Goal: Information Seeking & Learning: Learn about a topic

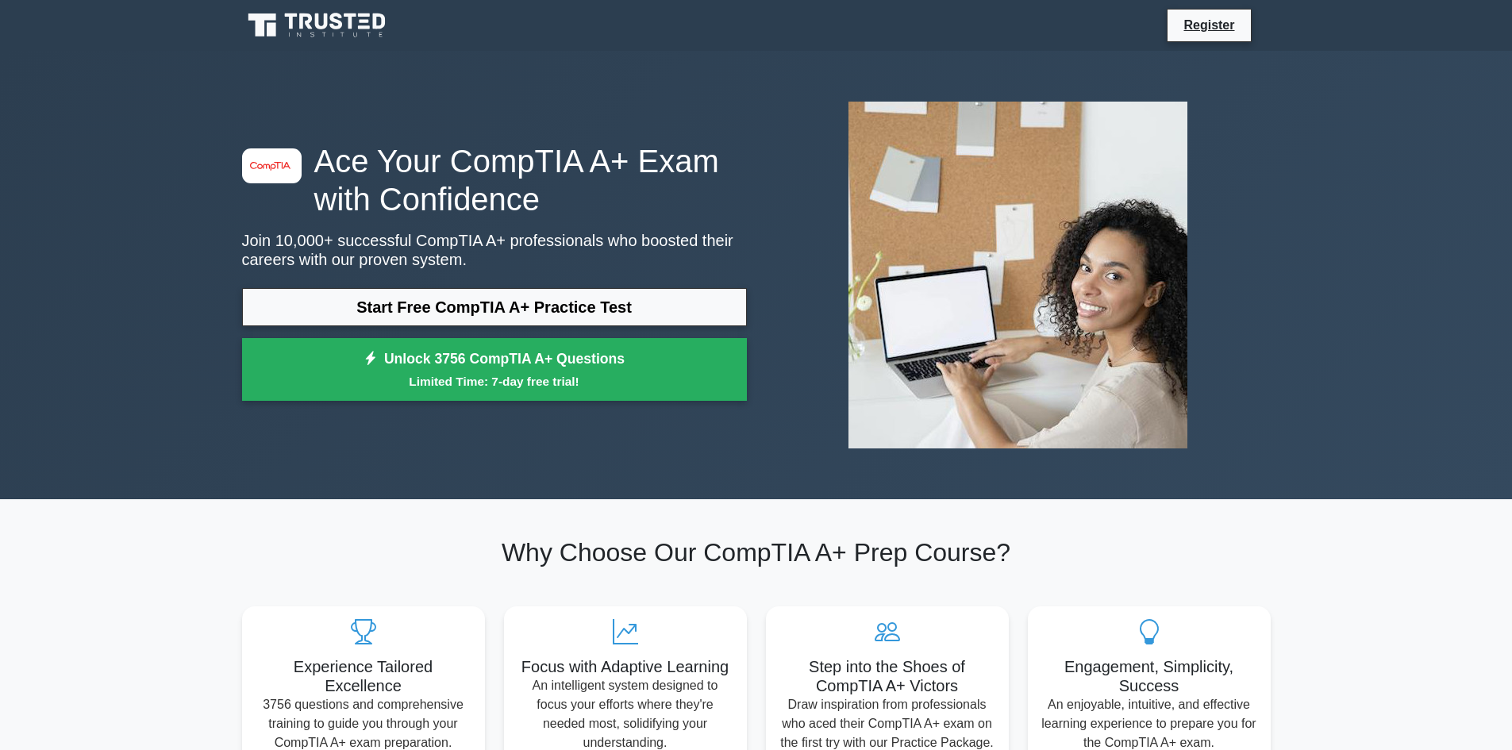
click at [1016, 19] on div "Register" at bounding box center [838, 25] width 863 height 33
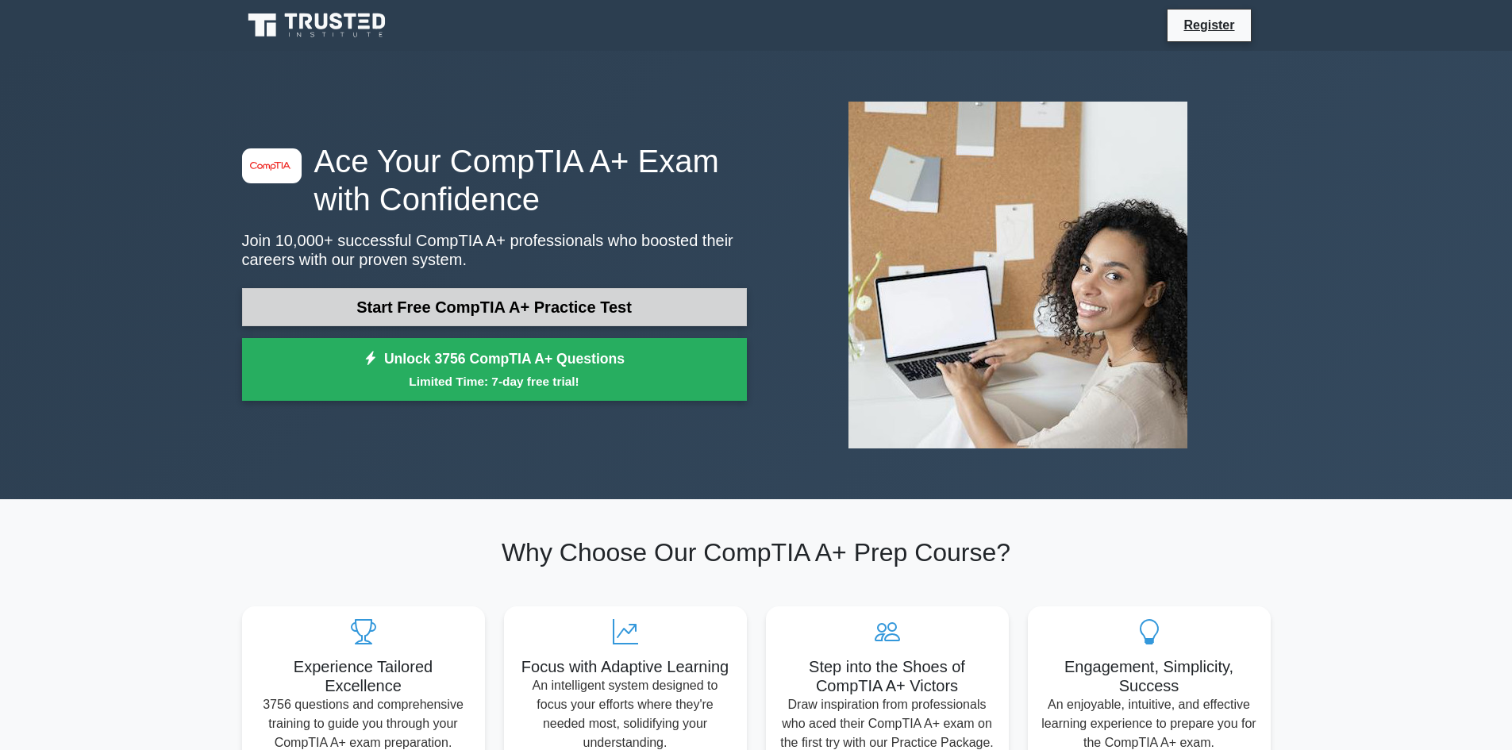
click at [599, 296] on link "Start Free CompTIA A+ Practice Test" at bounding box center [494, 307] width 505 height 38
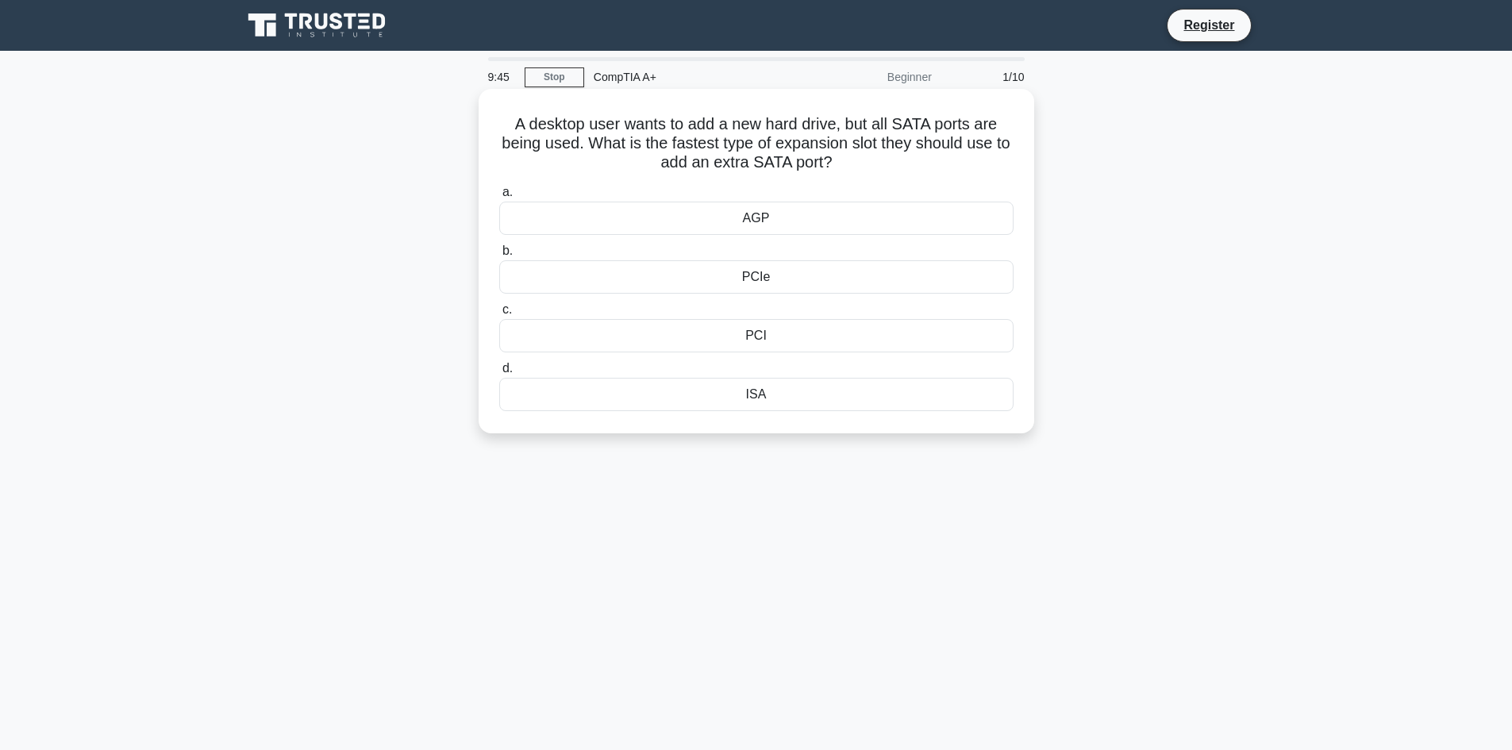
click at [847, 282] on div "PCIe" at bounding box center [756, 276] width 514 height 33
click at [499, 256] on input "b. PCIe" at bounding box center [499, 251] width 0 height 10
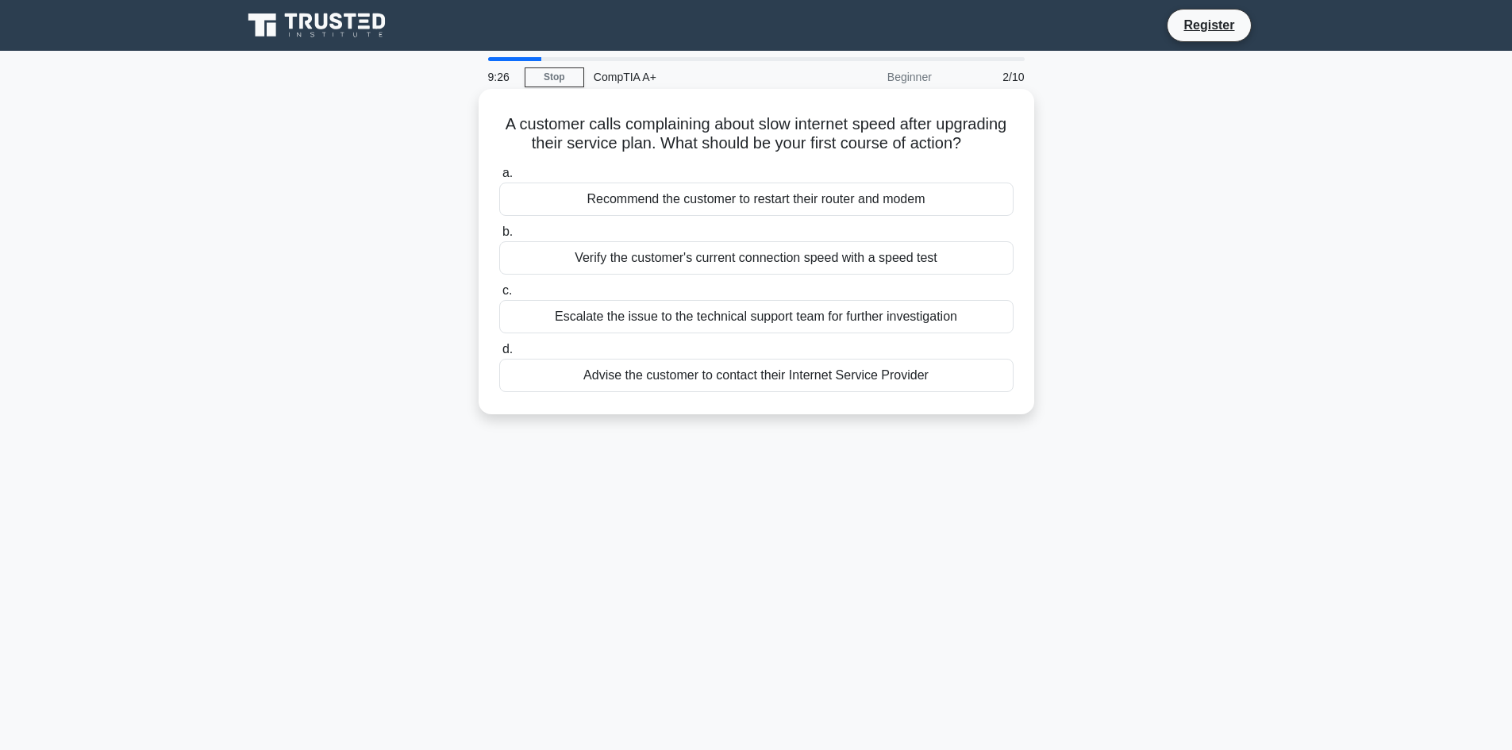
click at [903, 216] on div "Recommend the customer to restart their router and modem" at bounding box center [756, 198] width 514 height 33
click at [499, 179] on input "a. Recommend the customer to restart their router and modem" at bounding box center [499, 173] width 0 height 10
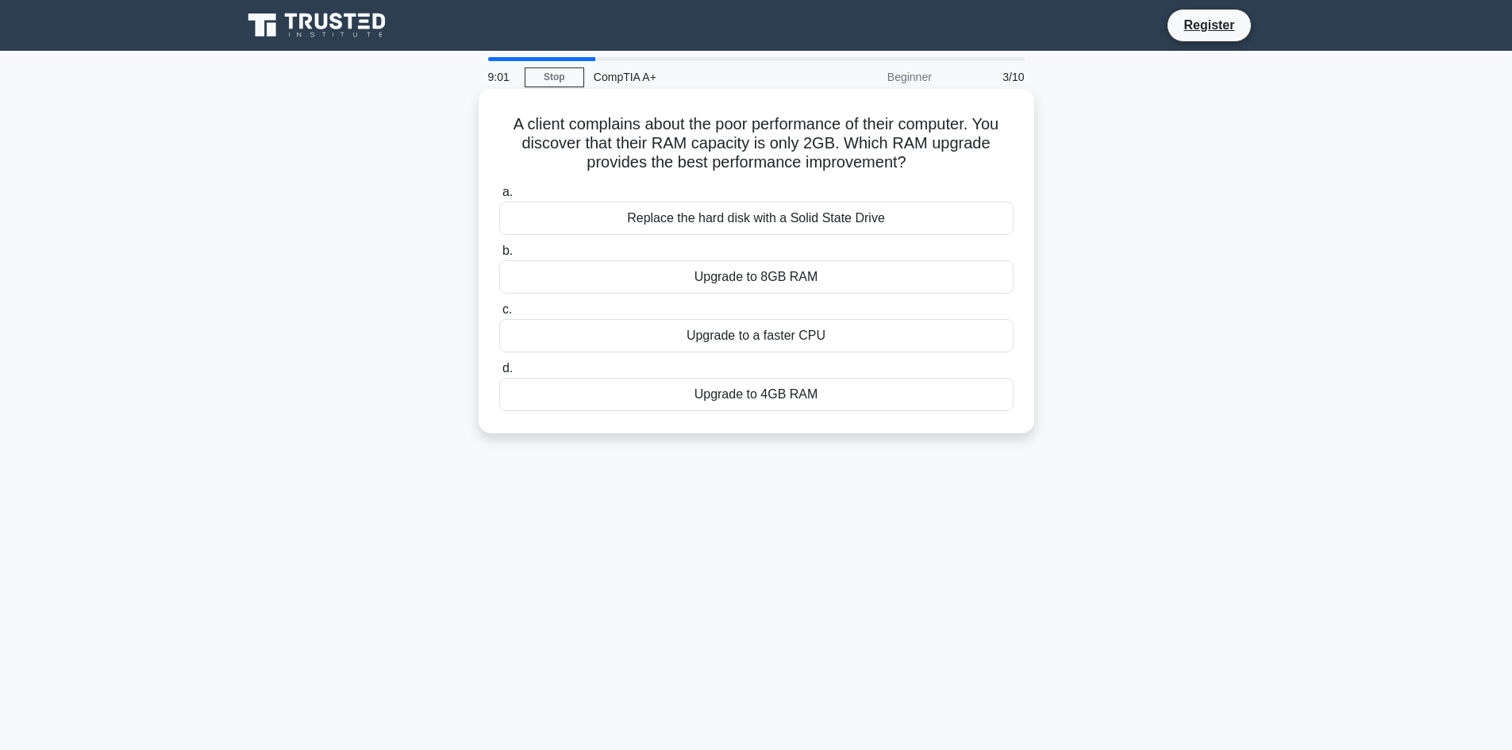
click at [923, 218] on div "Replace the hard disk with a Solid State Drive" at bounding box center [756, 218] width 514 height 33
click at [499, 198] on input "a. Replace the hard disk with a Solid State Drive" at bounding box center [499, 192] width 0 height 10
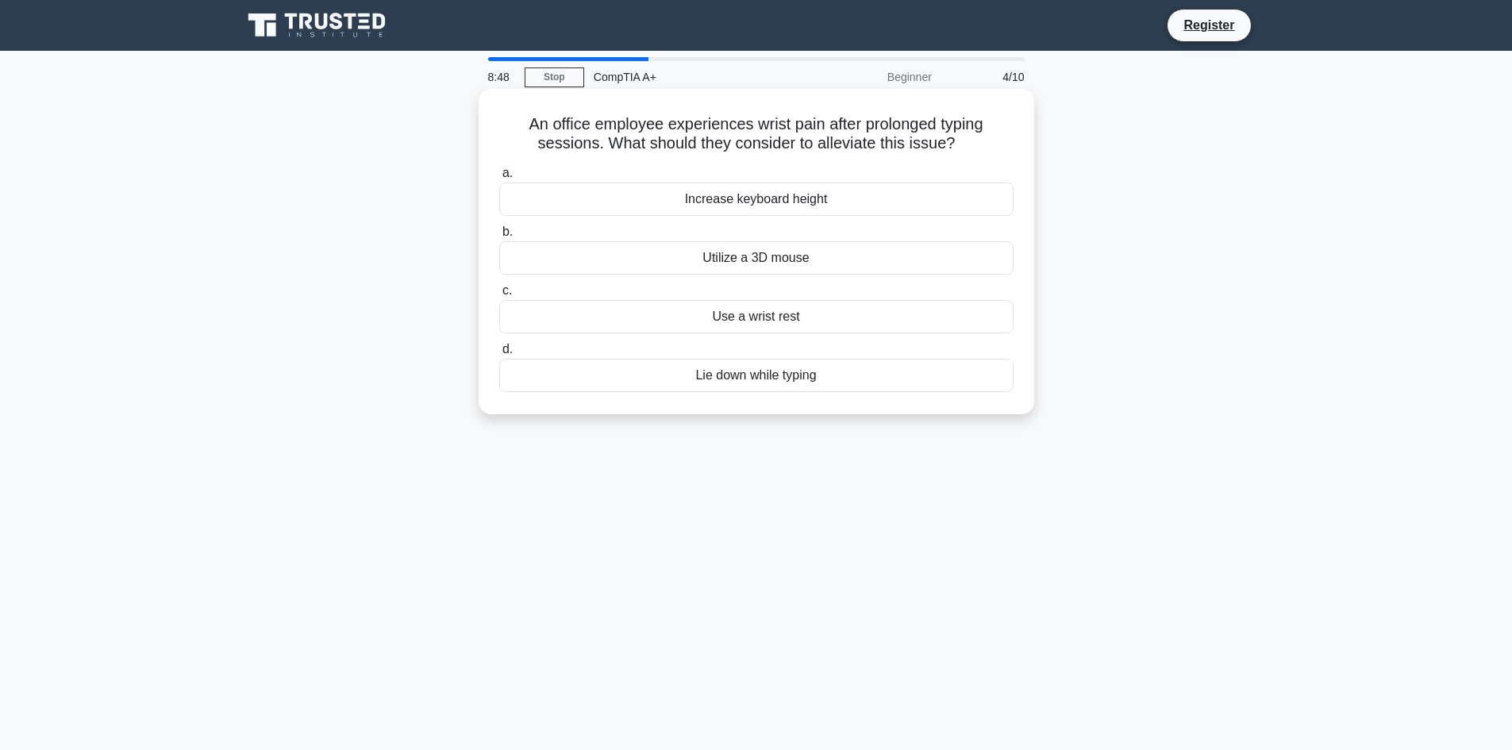
click at [858, 316] on div "Use a wrist rest" at bounding box center [756, 316] width 514 height 33
click at [499, 296] on input "c. Use a wrist rest" at bounding box center [499, 291] width 0 height 10
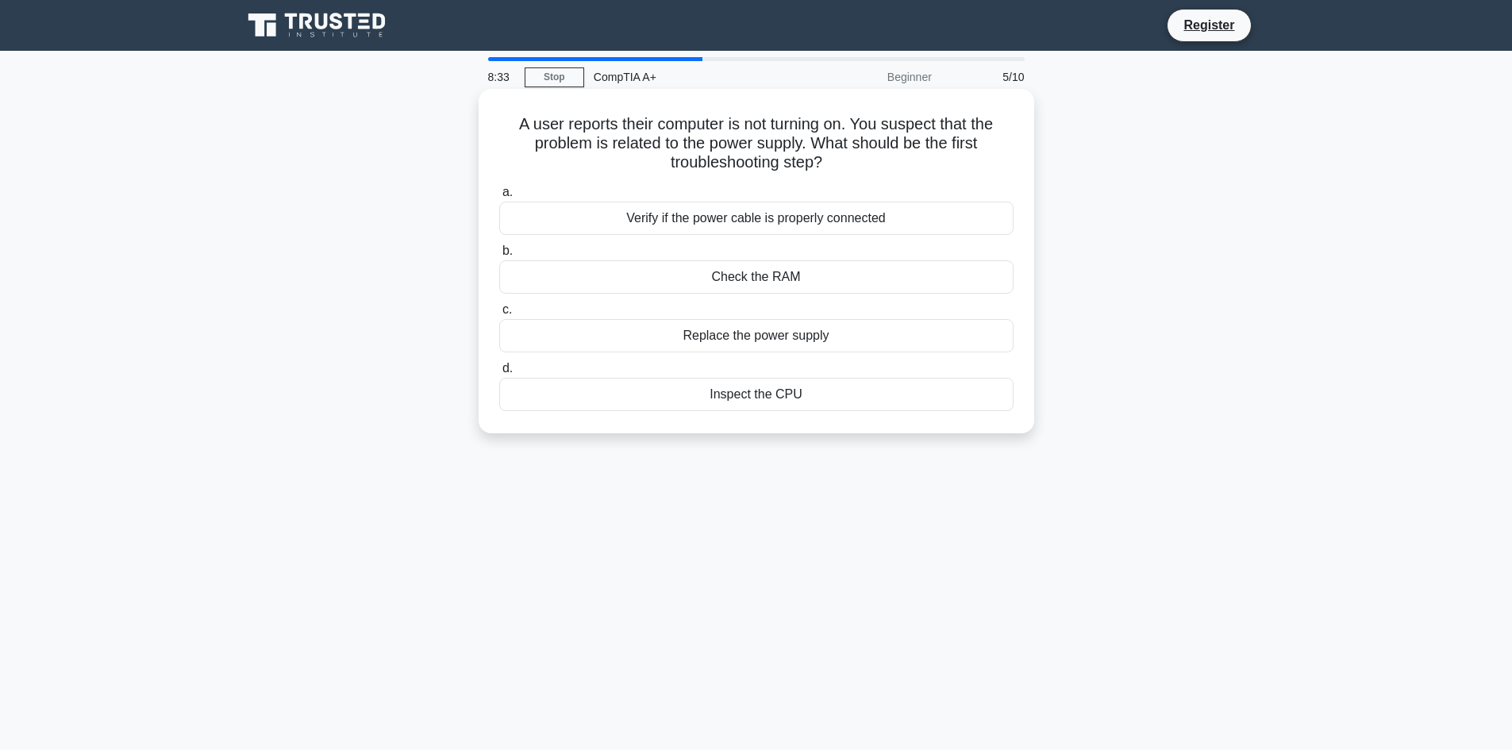
click at [912, 222] on div "Verify if the power cable is properly connected" at bounding box center [756, 218] width 514 height 33
click at [499, 198] on input "a. Verify if the power cable is properly connected" at bounding box center [499, 192] width 0 height 10
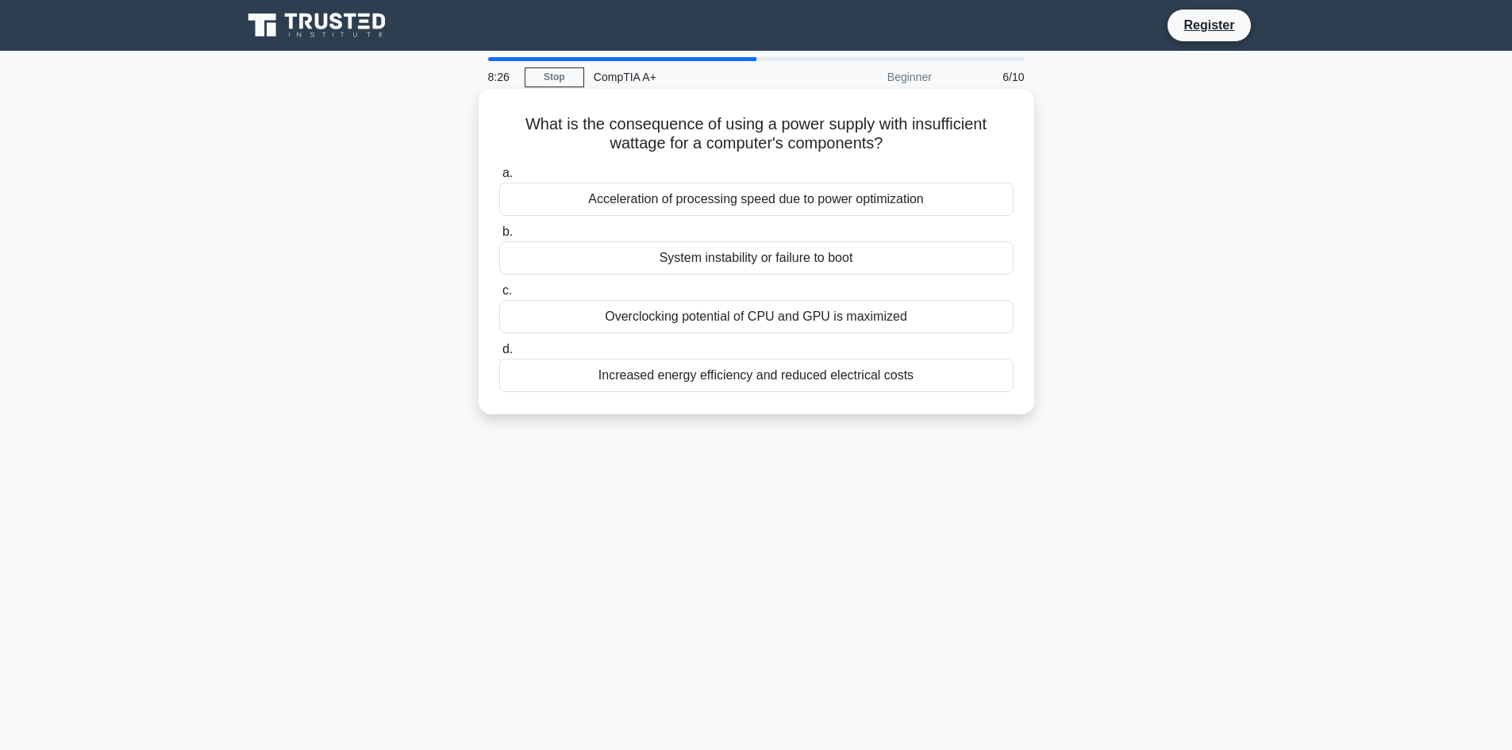
drag, startPoint x: 520, startPoint y: 121, endPoint x: 974, endPoint y: 154, distance: 455.0
click at [974, 154] on h5 "What is the consequence of using a power supply with insufficient wattage for a…" at bounding box center [755, 134] width 517 height 40
click at [829, 198] on div "Acceleration of processing speed due to power optimization" at bounding box center [756, 198] width 514 height 33
click at [499, 179] on input "a. Acceleration of processing speed due to power optimization" at bounding box center [499, 173] width 0 height 10
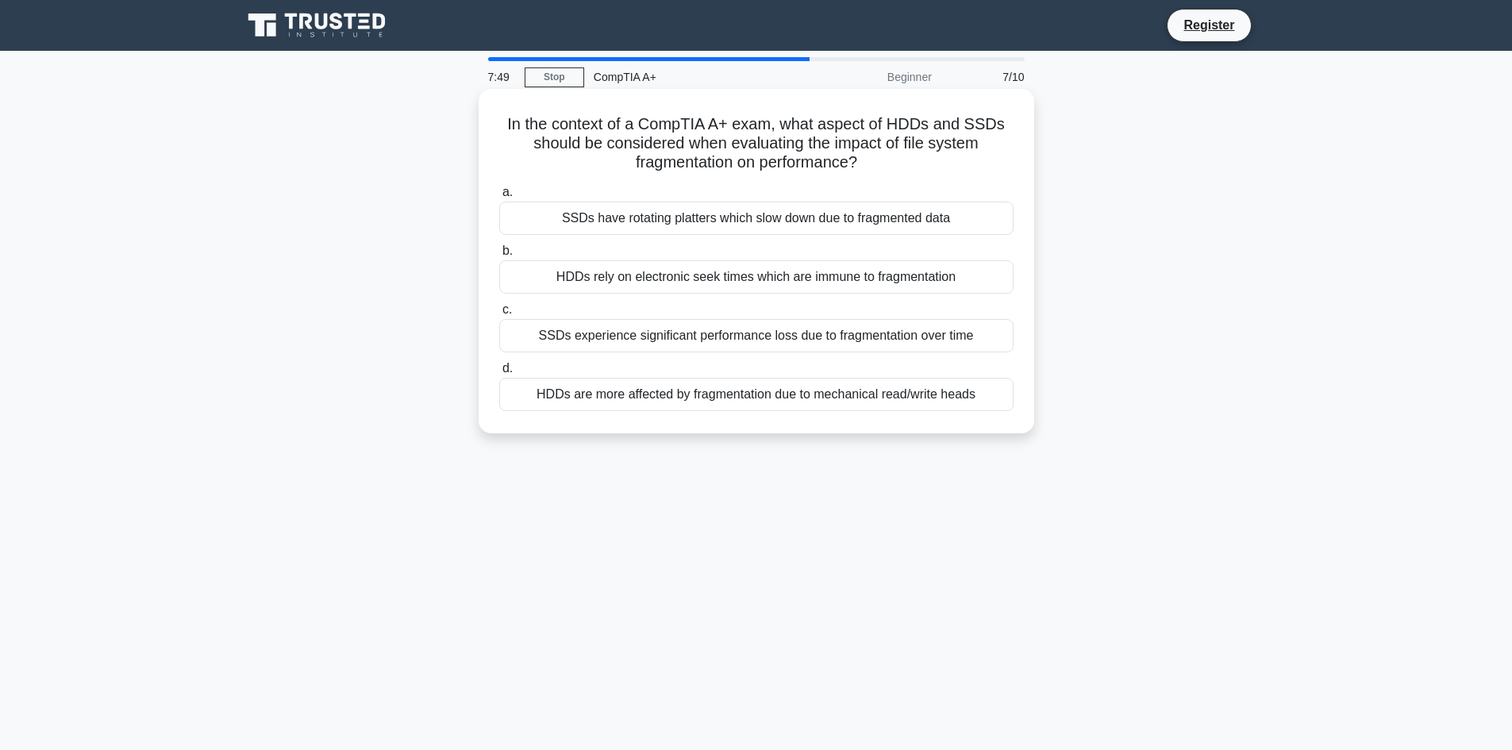
click at [971, 402] on div "HDDs are more affected by fragmentation due to mechanical read/write heads" at bounding box center [756, 394] width 514 height 33
click at [499, 374] on input "d. HDDs are more affected by fragmentation due to mechanical read/write heads" at bounding box center [499, 368] width 0 height 10
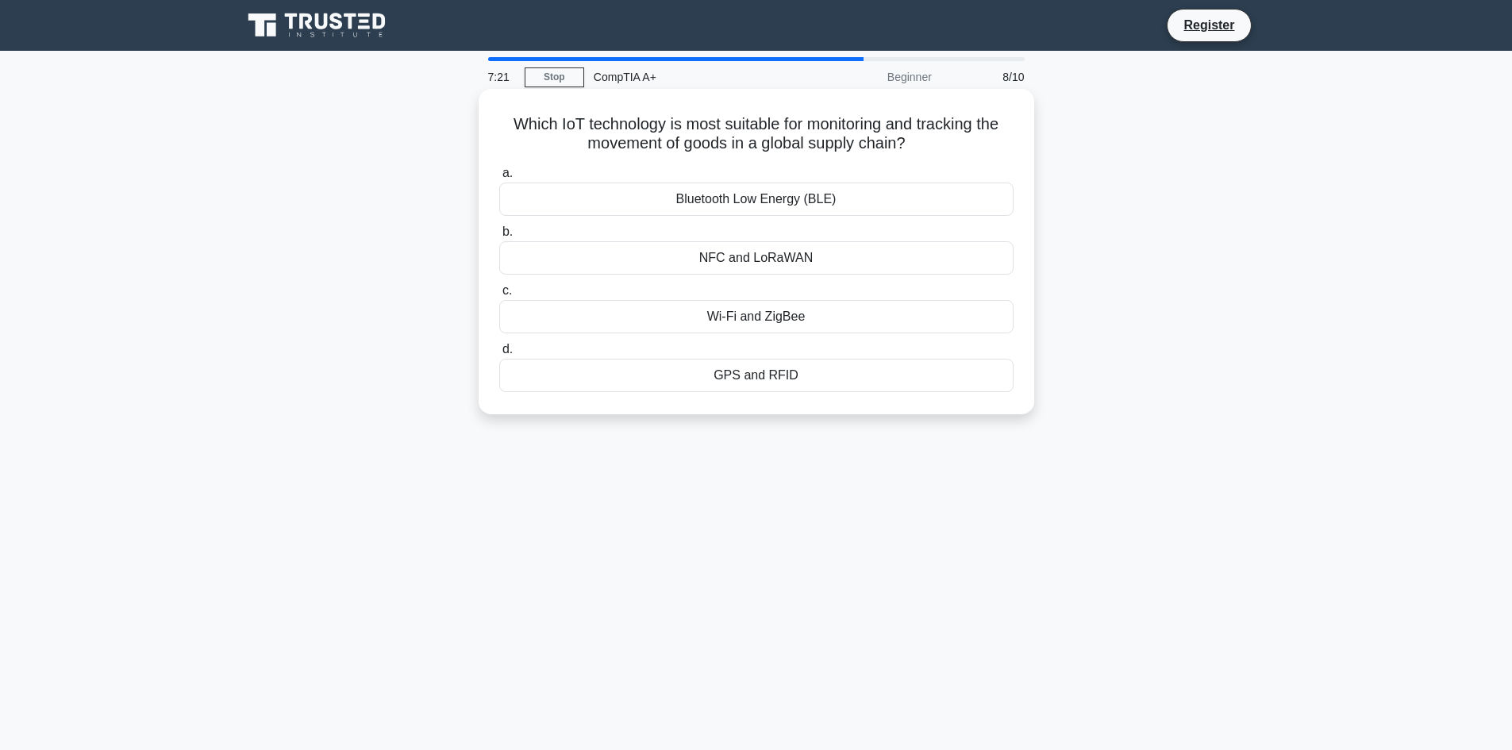
click at [785, 368] on div "GPS and RFID" at bounding box center [756, 375] width 514 height 33
click at [499, 355] on input "d. GPS and RFID" at bounding box center [499, 349] width 0 height 10
click at [800, 258] on div "Hardware drivers" at bounding box center [756, 257] width 514 height 33
click at [499, 237] on input "b. Hardware drivers" at bounding box center [499, 232] width 0 height 10
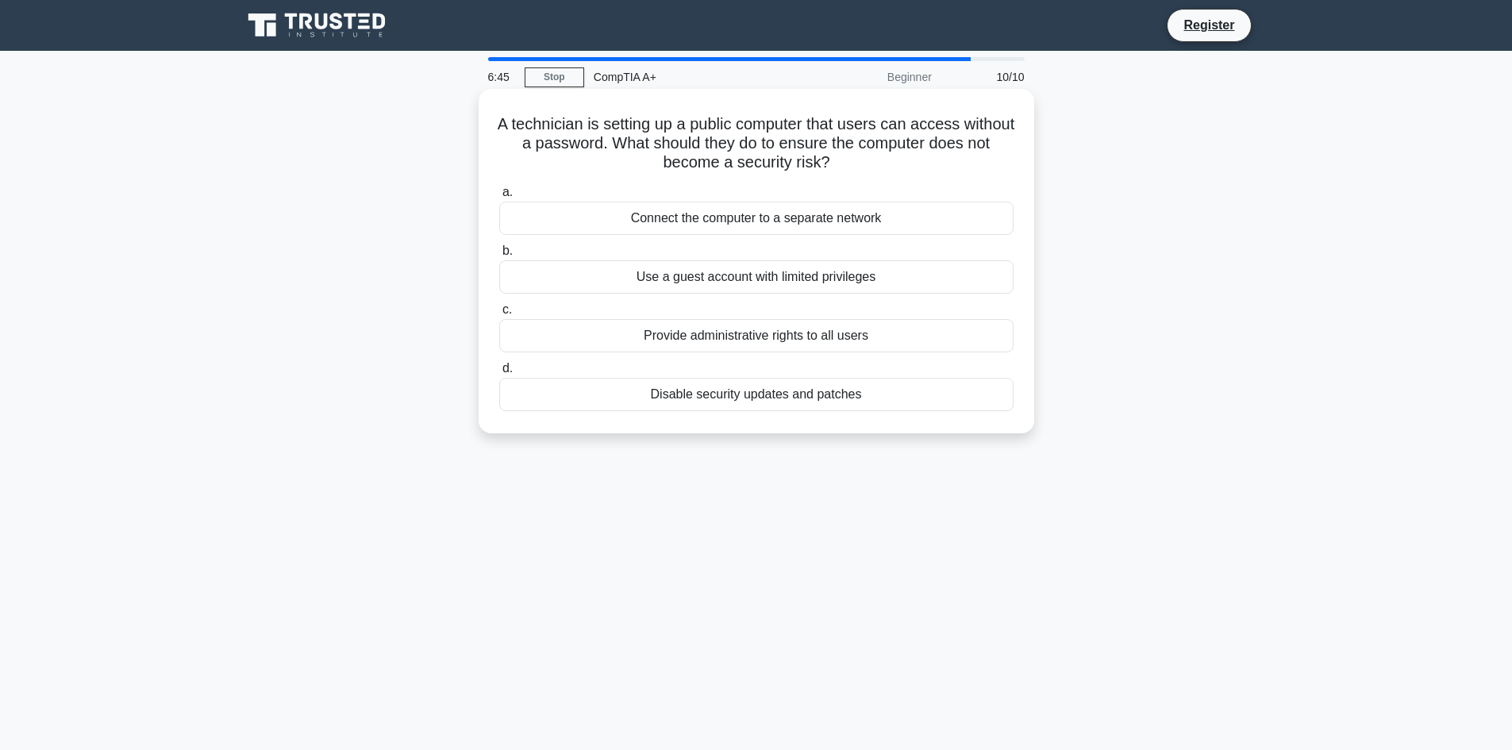
click at [770, 276] on div "Use a guest account with limited privileges" at bounding box center [756, 276] width 514 height 33
click at [499, 256] on input "b. Use a guest account with limited privileges" at bounding box center [499, 251] width 0 height 10
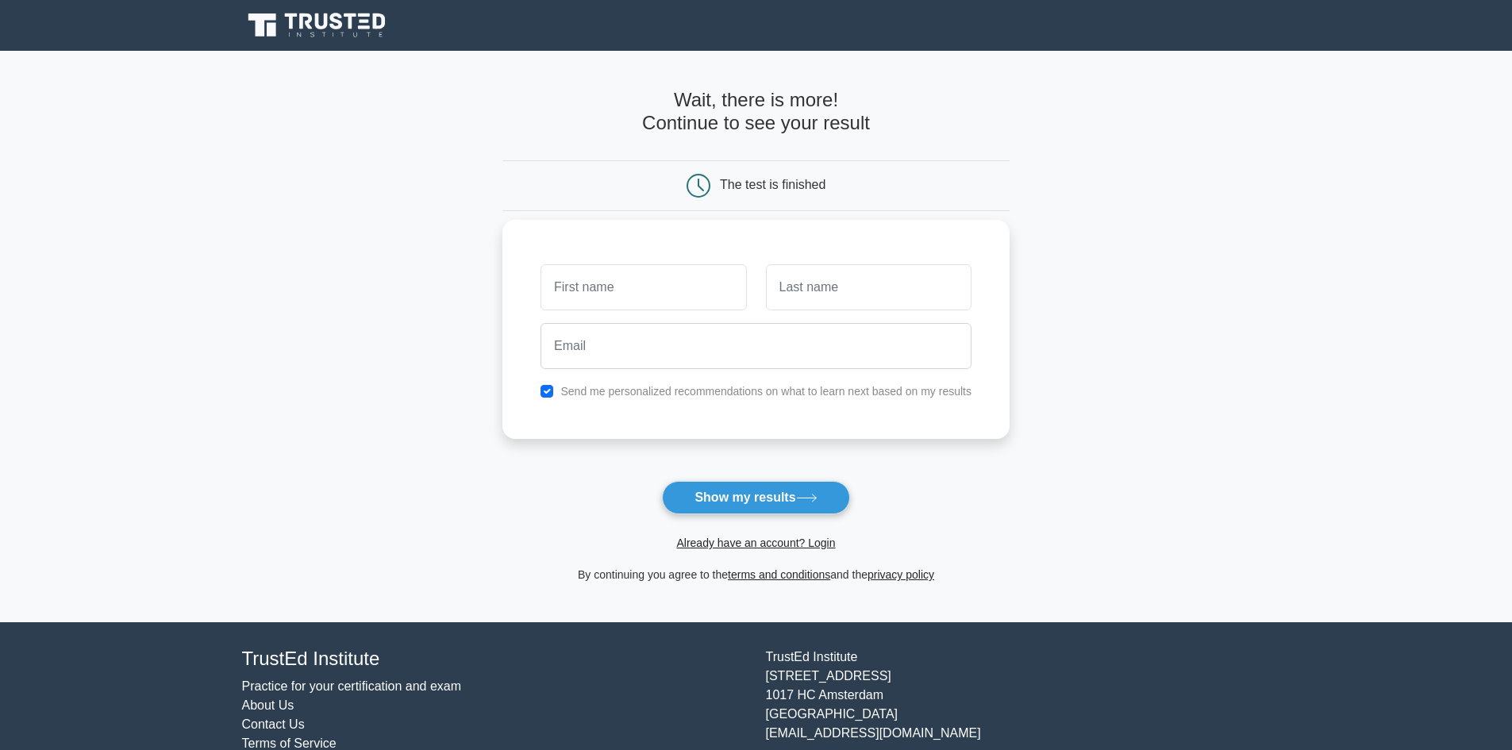
click at [622, 298] on input "text" at bounding box center [643, 287] width 206 height 46
type input "Tiyanna"
click at [798, 302] on input "text" at bounding box center [869, 287] width 206 height 46
type input "Powell"
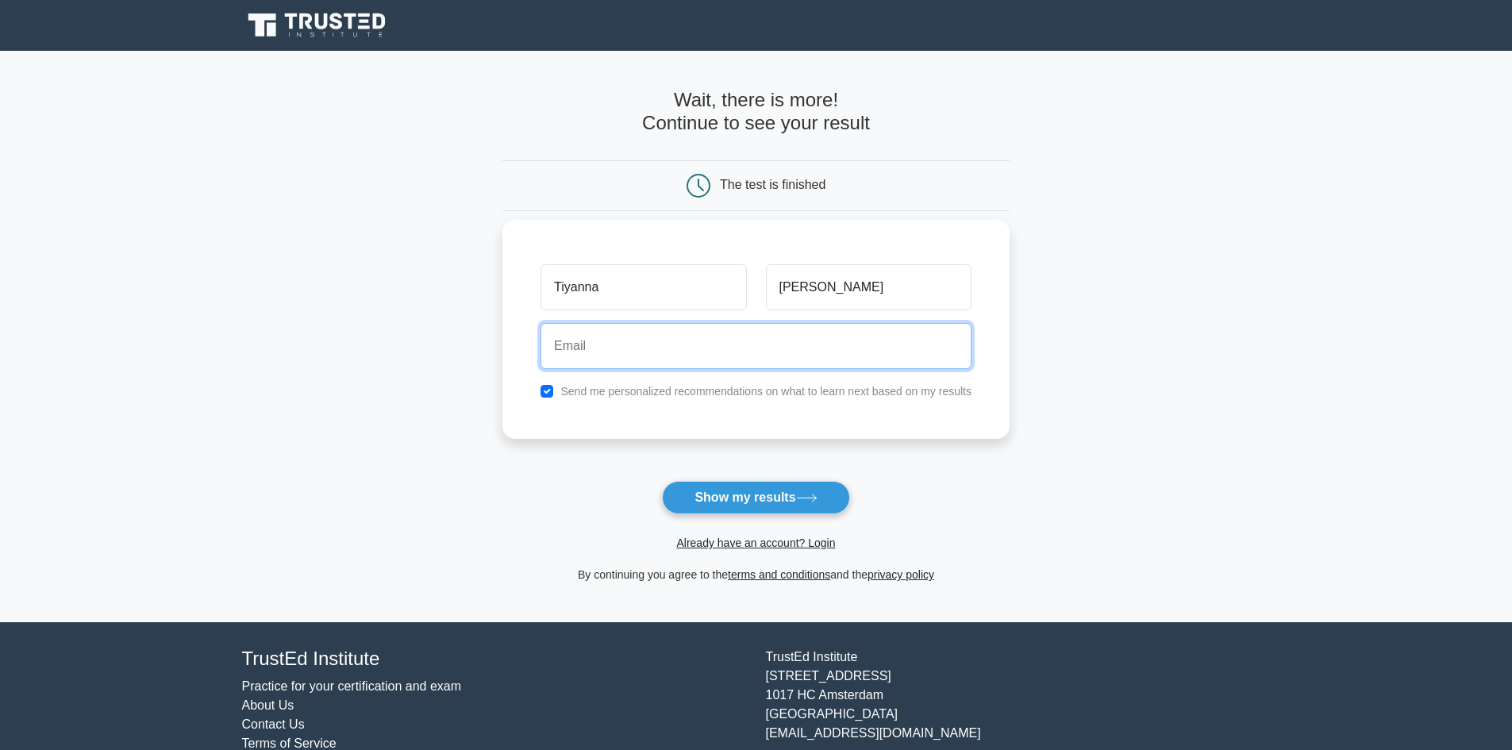
click at [835, 356] on input "email" at bounding box center [755, 346] width 431 height 46
type input "tiyanna0725@gmail.com"
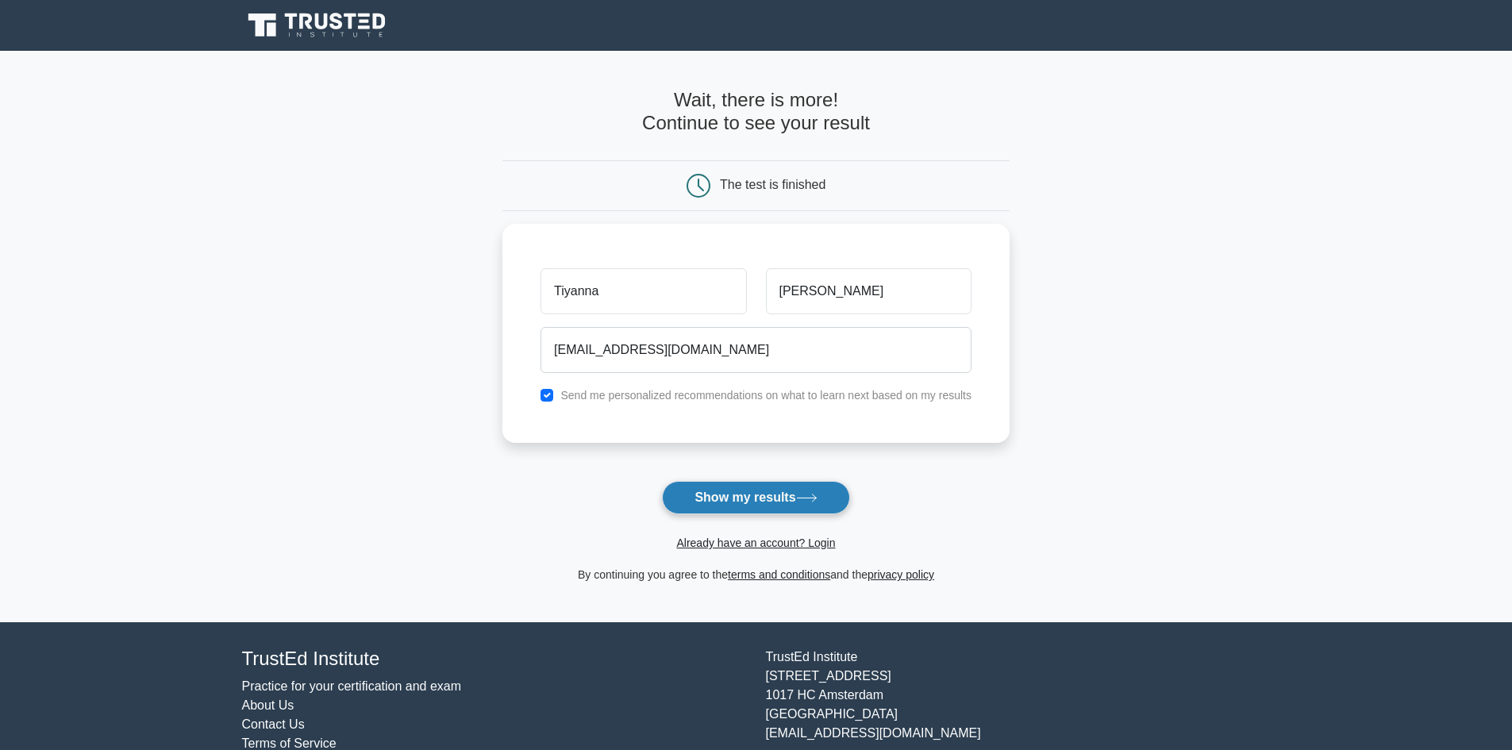
click at [782, 498] on button "Show my results" at bounding box center [755, 497] width 187 height 33
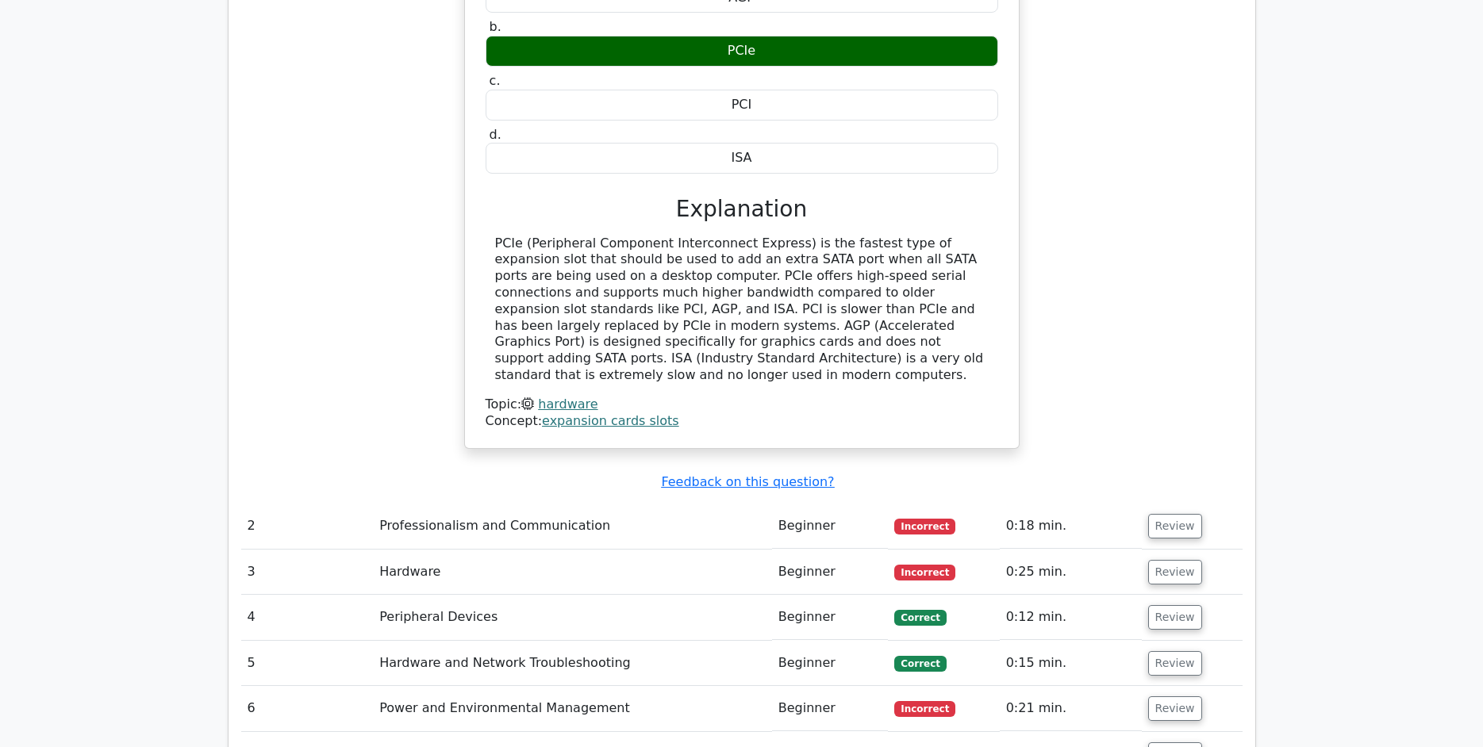
scroll to position [1746, 0]
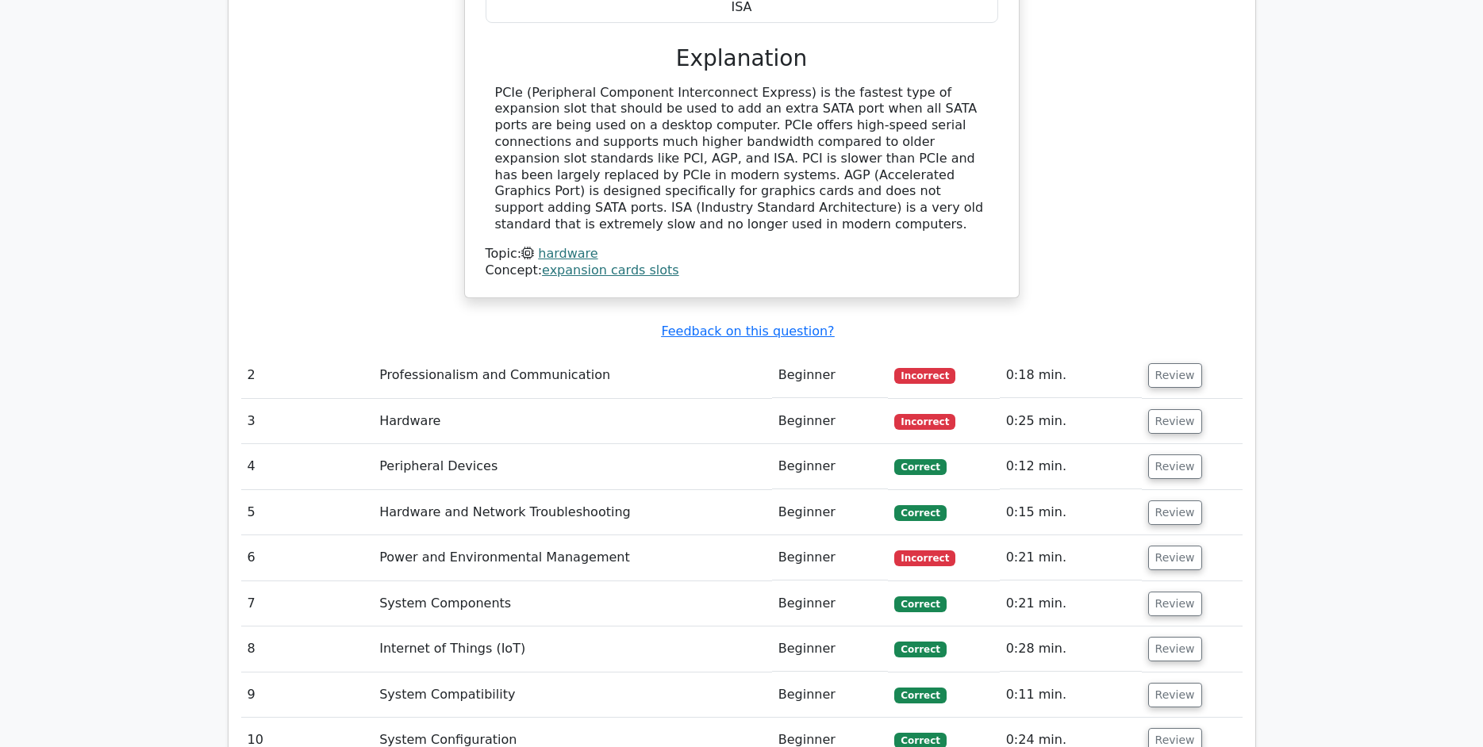
click at [481, 353] on td "Professionalism and Communication" at bounding box center [572, 375] width 399 height 45
click at [1159, 363] on button "Review" at bounding box center [1175, 375] width 54 height 25
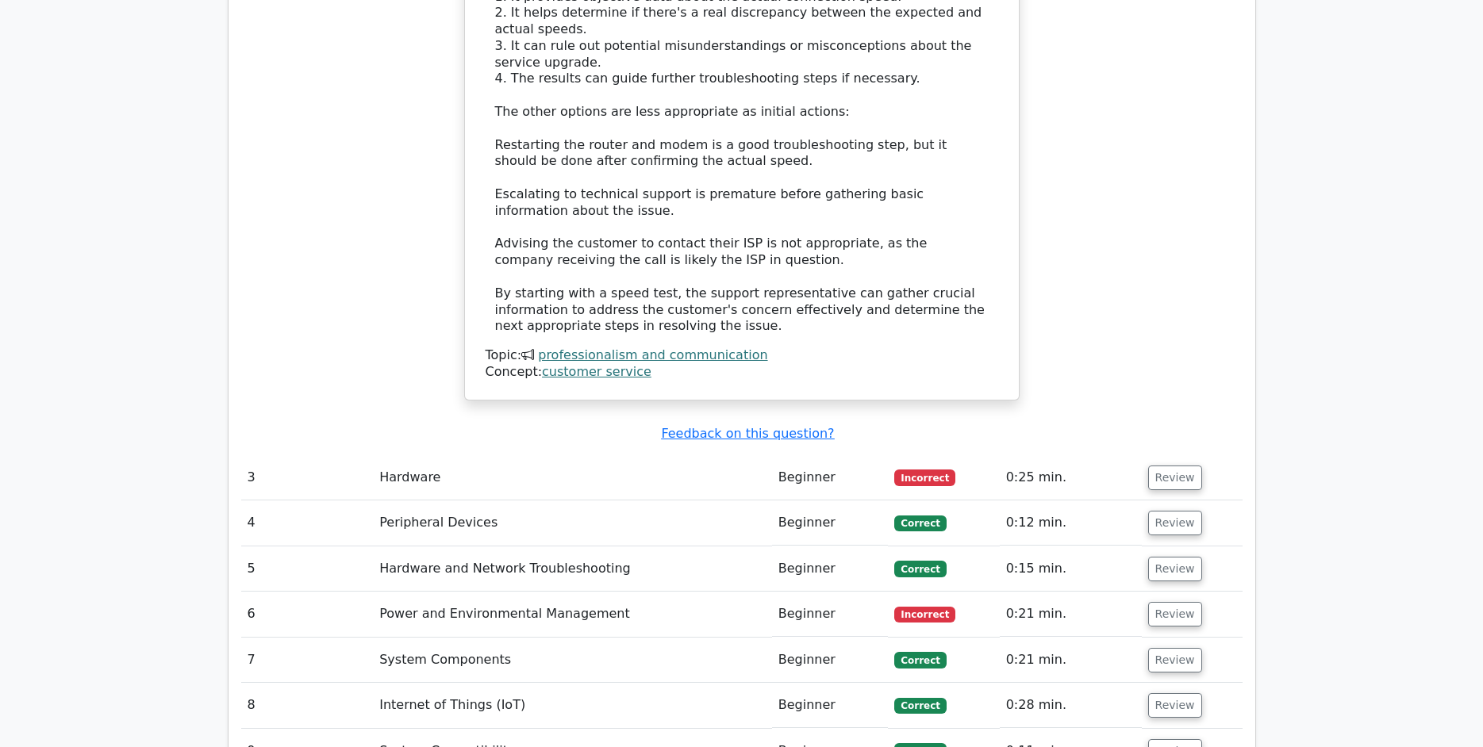
scroll to position [2618, 0]
click at [1150, 465] on button "Review" at bounding box center [1175, 477] width 54 height 25
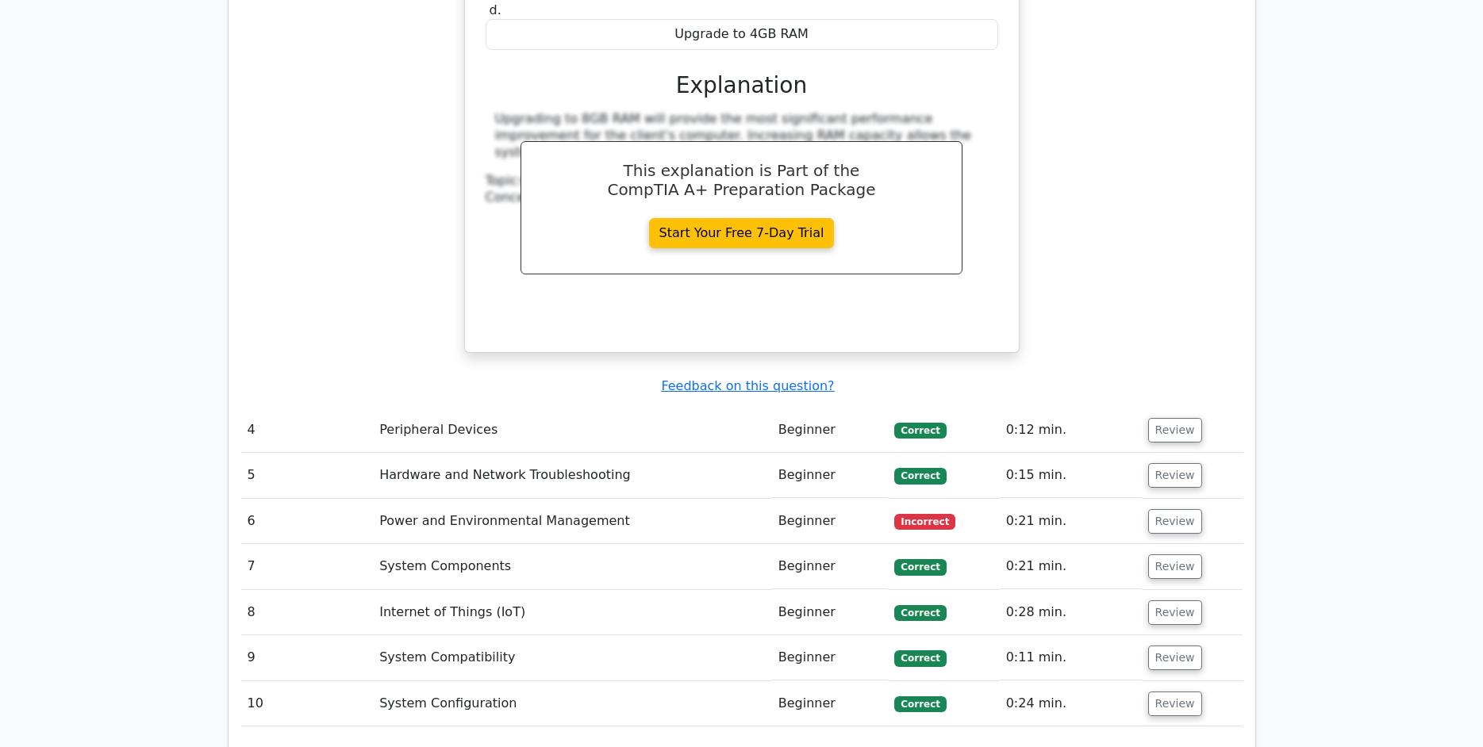
scroll to position [3412, 0]
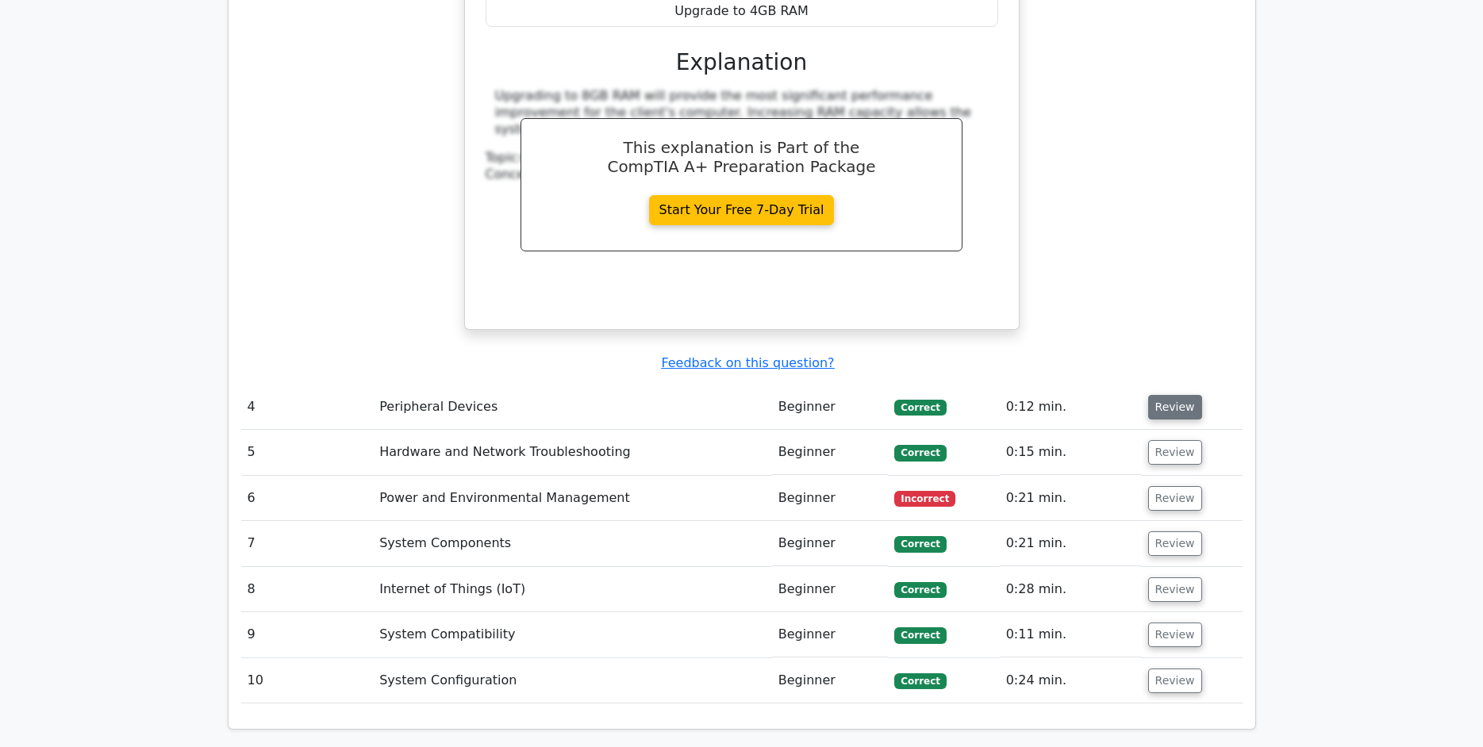
click at [1168, 395] on button "Review" at bounding box center [1175, 407] width 54 height 25
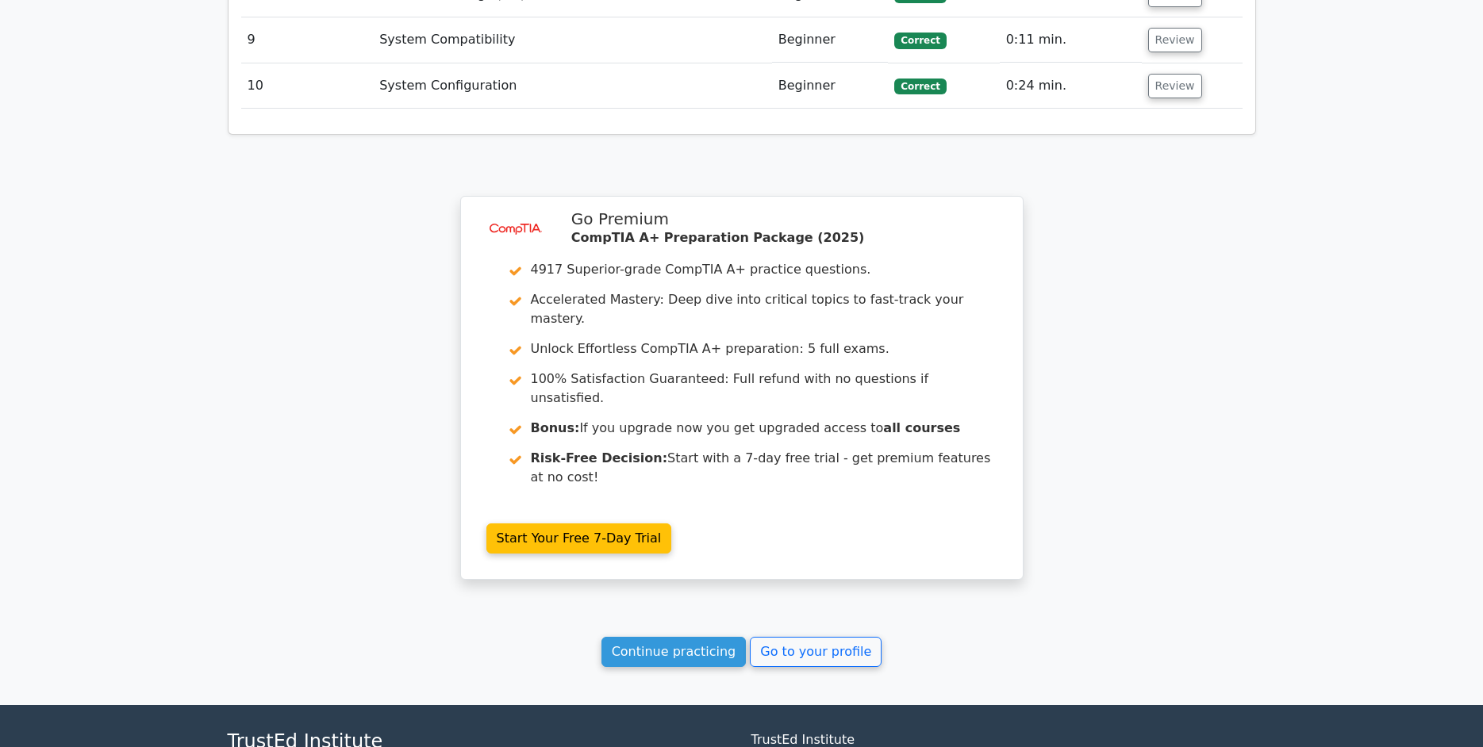
scroll to position [4015, 0]
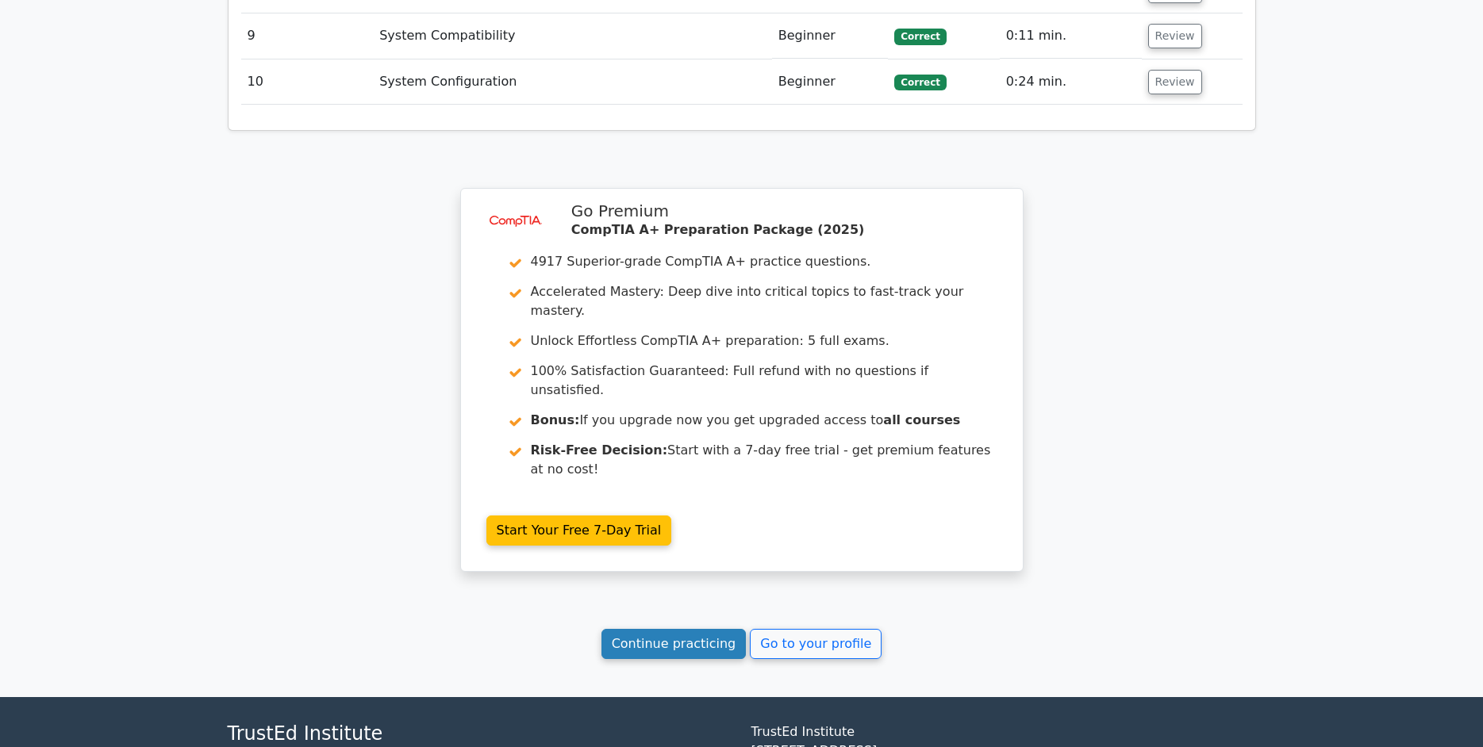
click at [701, 629] on link "Continue practicing" at bounding box center [673, 644] width 145 height 30
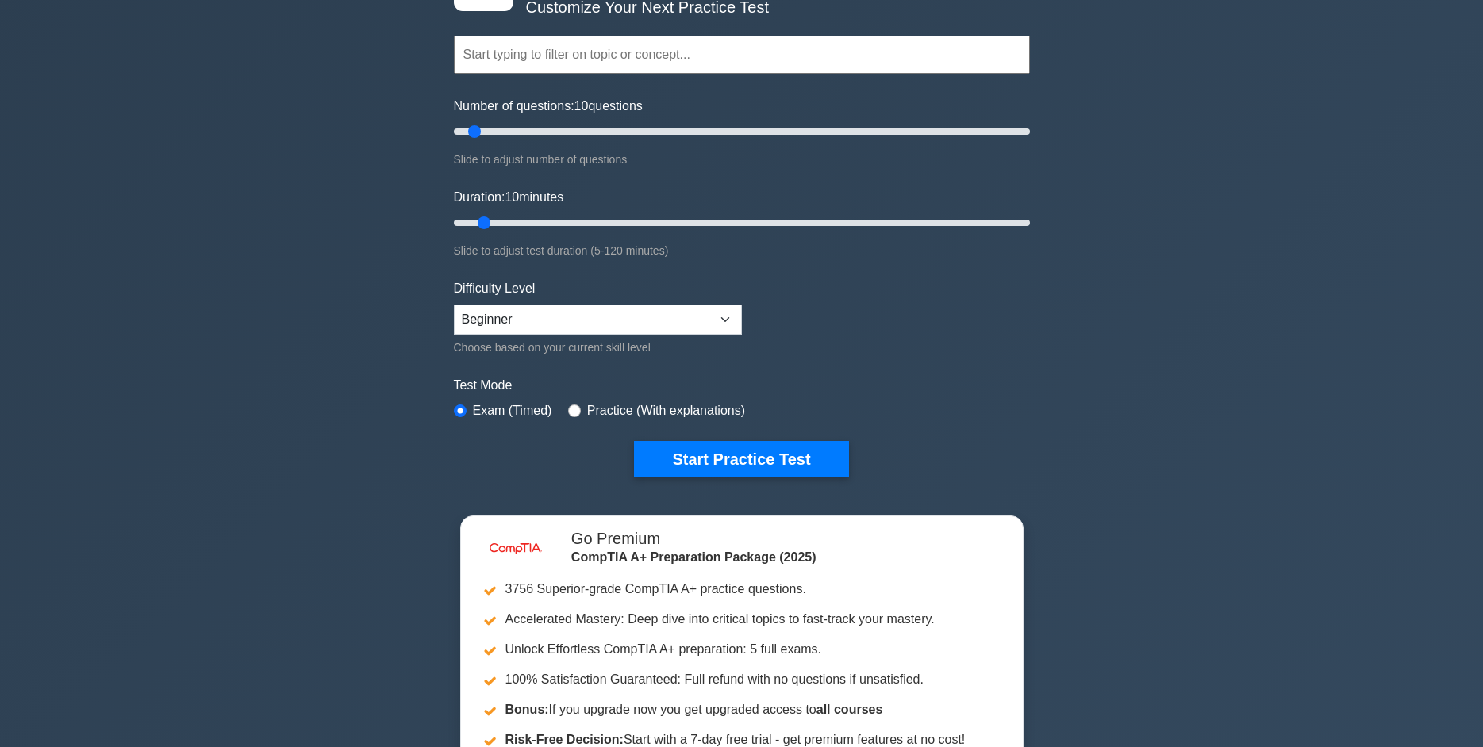
scroll to position [159, 0]
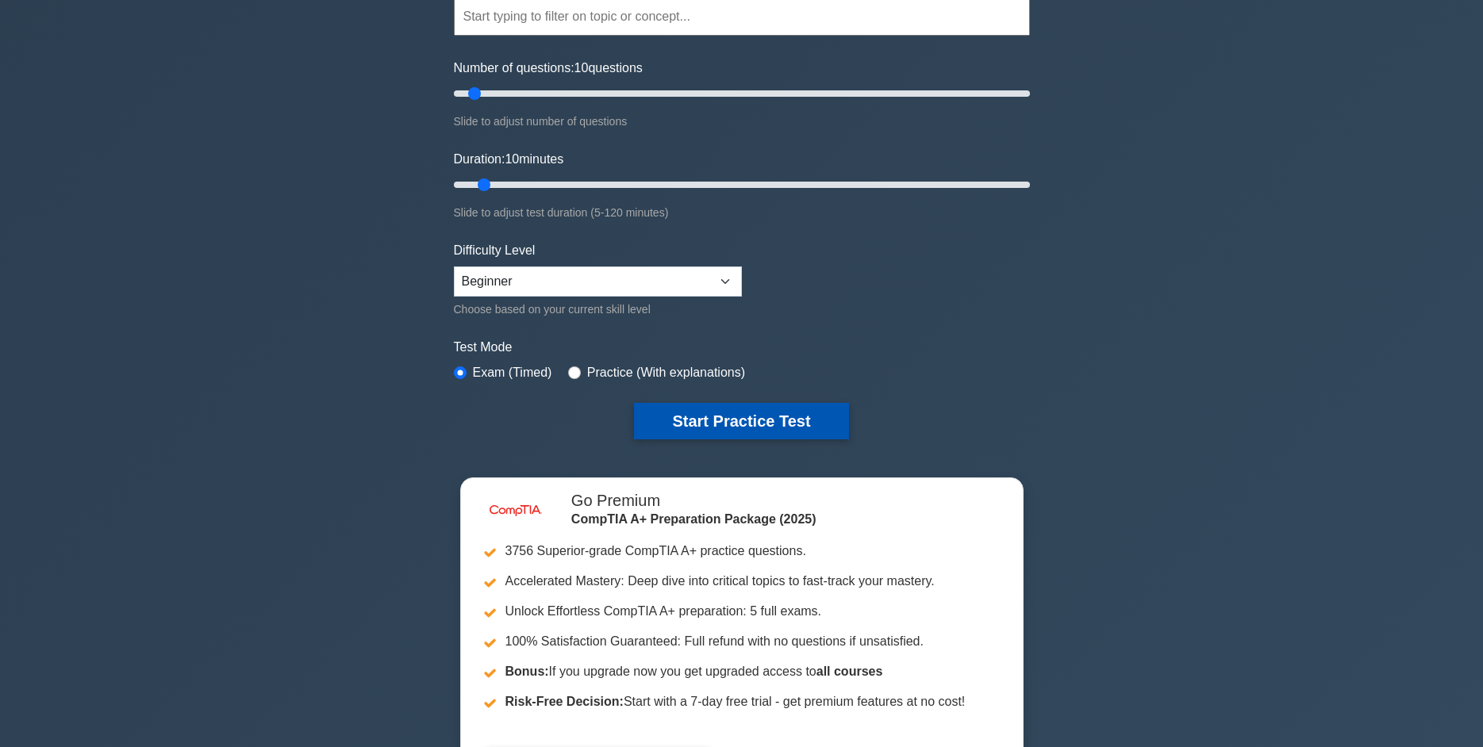
click at [687, 422] on button "Start Practice Test" at bounding box center [741, 421] width 214 height 36
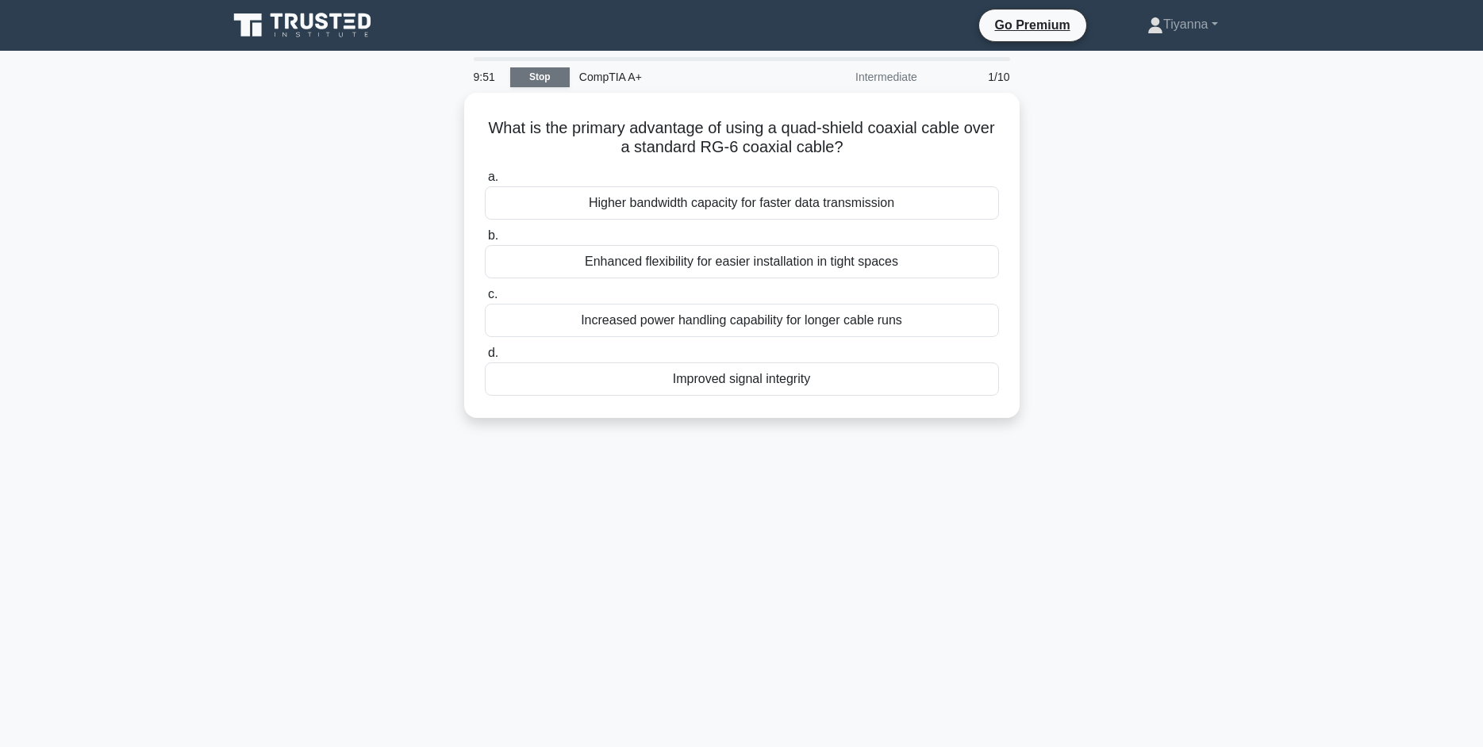
click at [526, 79] on link "Stop" at bounding box center [540, 77] width 60 height 20
